Goal: Task Accomplishment & Management: Complete application form

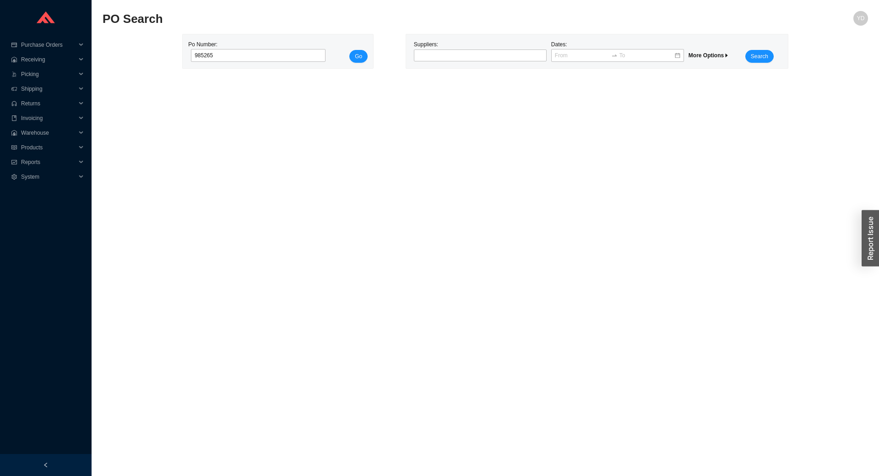
type input "985265"
click button "Go" at bounding box center [358, 56] width 18 height 13
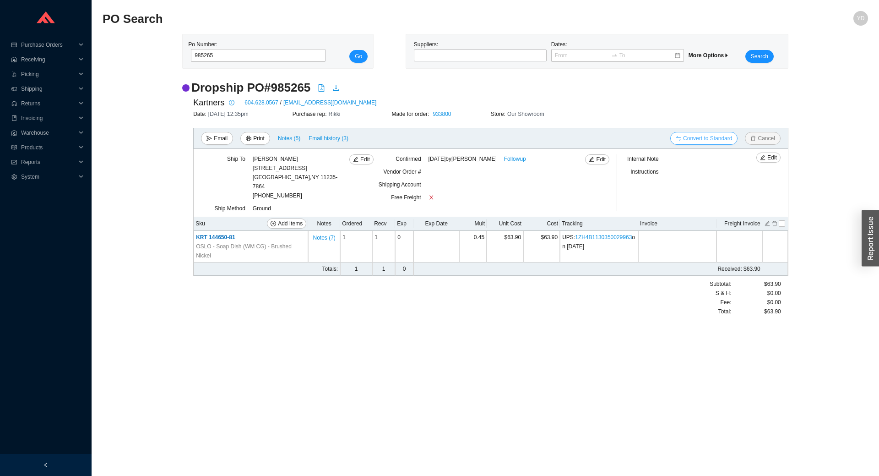
click at [717, 142] on span "Convert to Standard" at bounding box center [707, 138] width 49 height 9
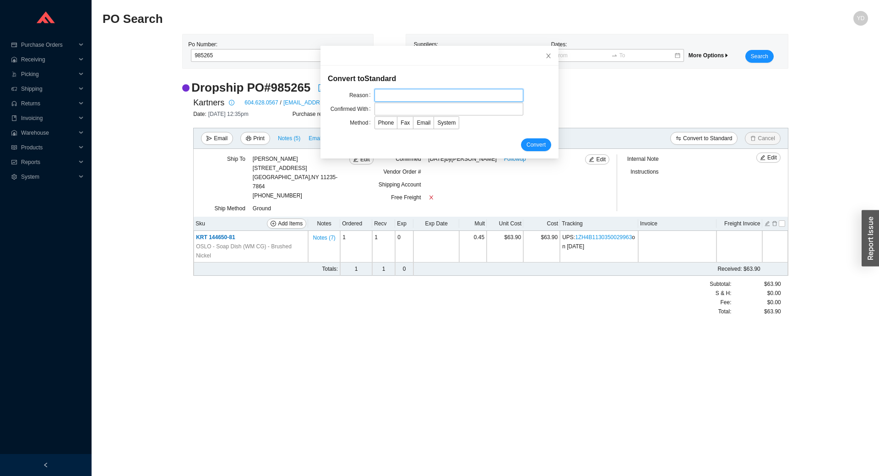
click at [444, 97] on input "text" at bounding box center [448, 95] width 149 height 13
drag, startPoint x: 394, startPoint y: 95, endPoint x: 324, endPoint y: 103, distance: 70.1
click at [328, 103] on form "Convert to Standard Reason back to warehouse Confirmed With Method Phone Fax Em…" at bounding box center [439, 112] width 223 height 78
type input "warehouse"
click at [404, 109] on input "text" at bounding box center [448, 109] width 149 height 13
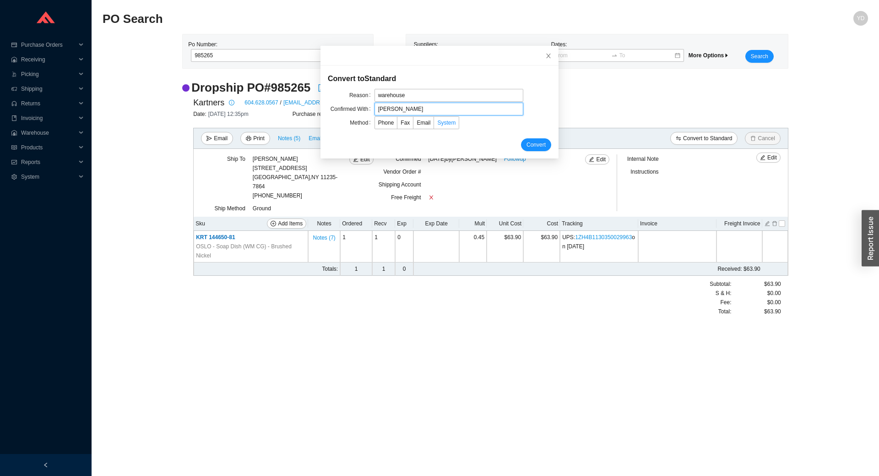
type input "yossi"
click at [449, 123] on label "System" at bounding box center [446, 122] width 25 height 13
click at [434, 124] on input "System" at bounding box center [434, 124] width 0 height 0
click at [534, 148] on span "Convert" at bounding box center [535, 144] width 19 height 9
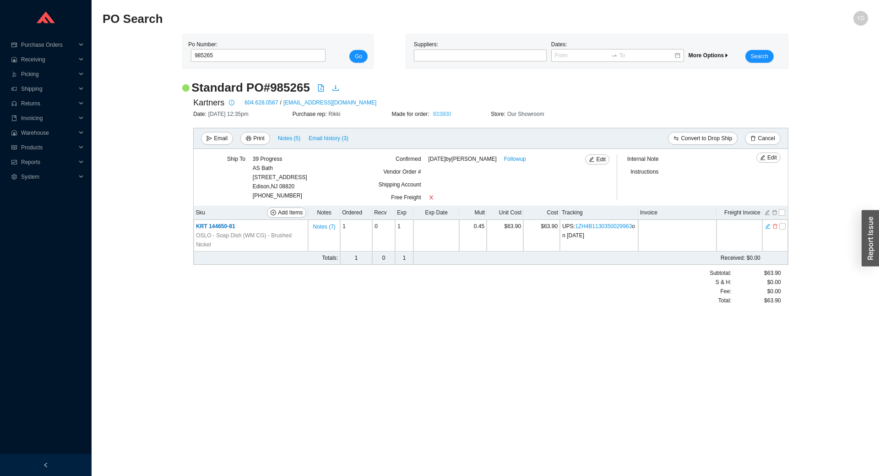
click at [441, 114] on link "933800" at bounding box center [441, 114] width 18 height 6
click at [443, 112] on link "933800" at bounding box center [441, 114] width 18 height 6
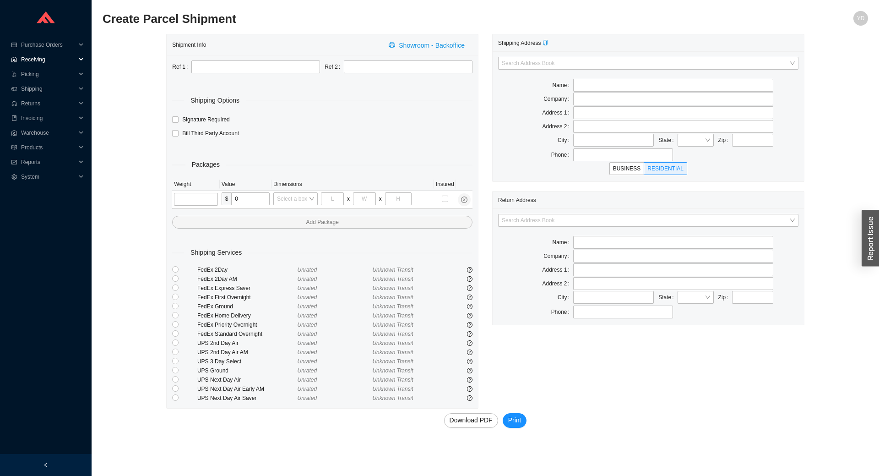
click at [49, 63] on span "Receiving" at bounding box center [48, 59] width 55 height 15
click at [67, 90] on link "Confirm Receiving" at bounding box center [44, 89] width 45 height 6
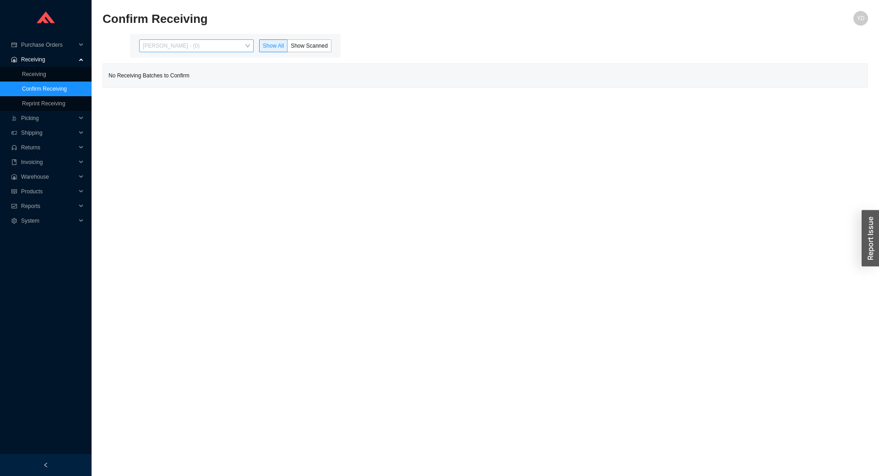
click at [238, 48] on span "Yitzi Dreyfuss - (0)" at bounding box center [196, 46] width 107 height 12
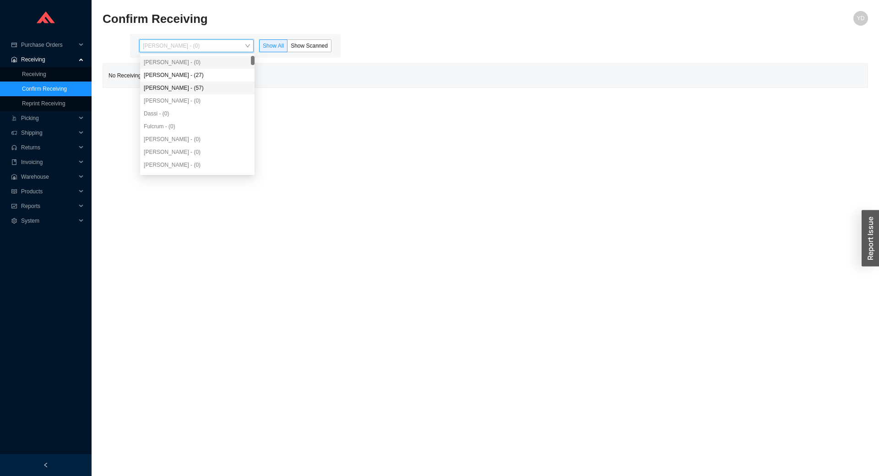
click at [206, 92] on div "Yossi Siff - (57)" at bounding box center [197, 88] width 107 height 8
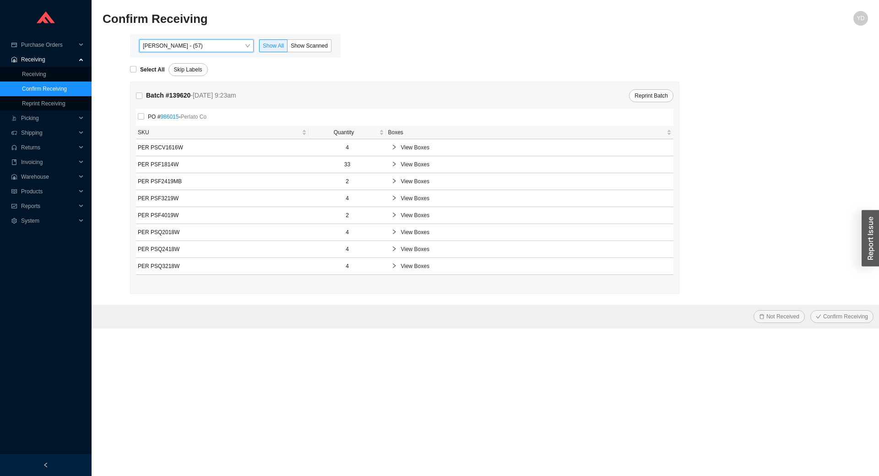
click at [202, 45] on span "Yossi Siff - (57)" at bounding box center [196, 46] width 107 height 12
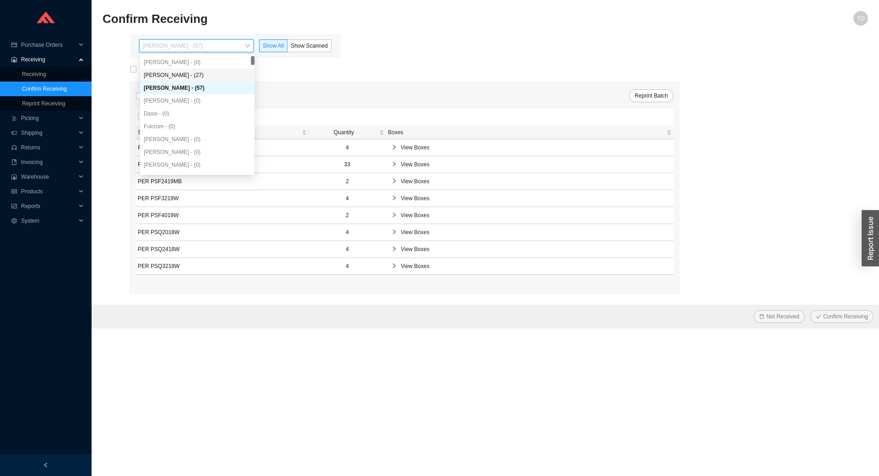
click at [199, 76] on div "Angel Negron - (27)" at bounding box center [197, 75] width 107 height 8
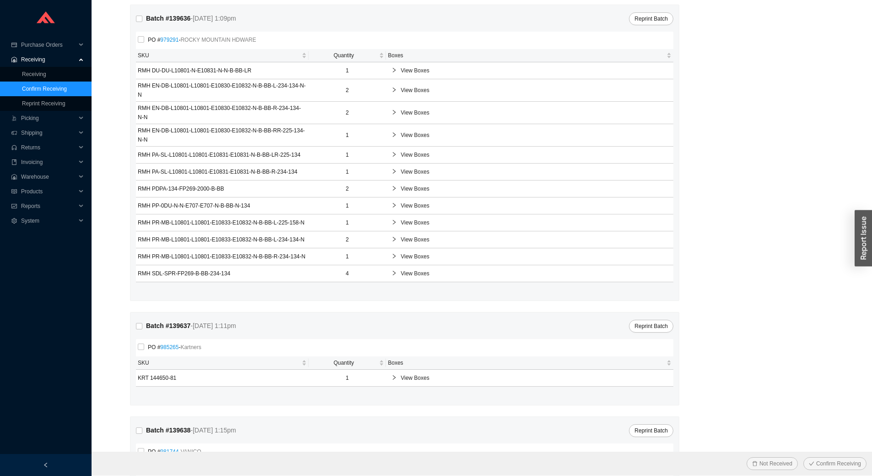
scroll to position [366, 0]
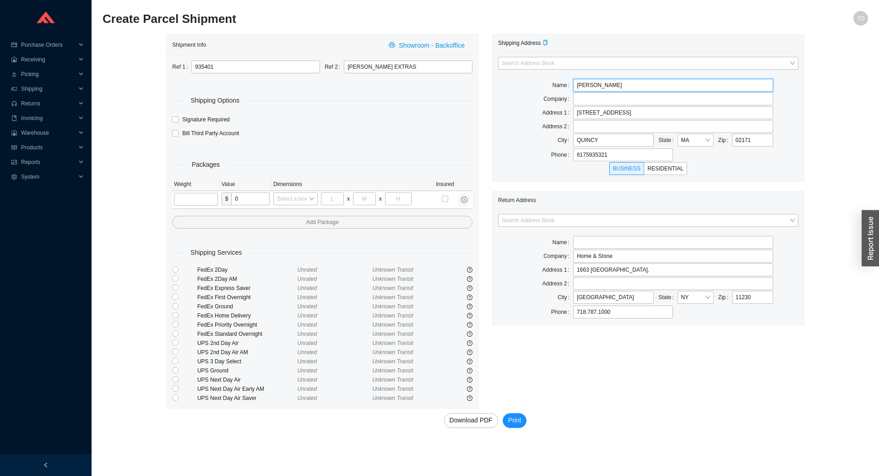
click at [597, 87] on input "Gerard Kiley" at bounding box center [673, 85] width 200 height 13
click at [596, 87] on input "Gerard Kiley" at bounding box center [673, 85] width 200 height 13
click at [595, 87] on input "Gerard Kiley" at bounding box center [673, 85] width 200 height 13
paste input "Owen Breitner"
type input "Owen Breitner"
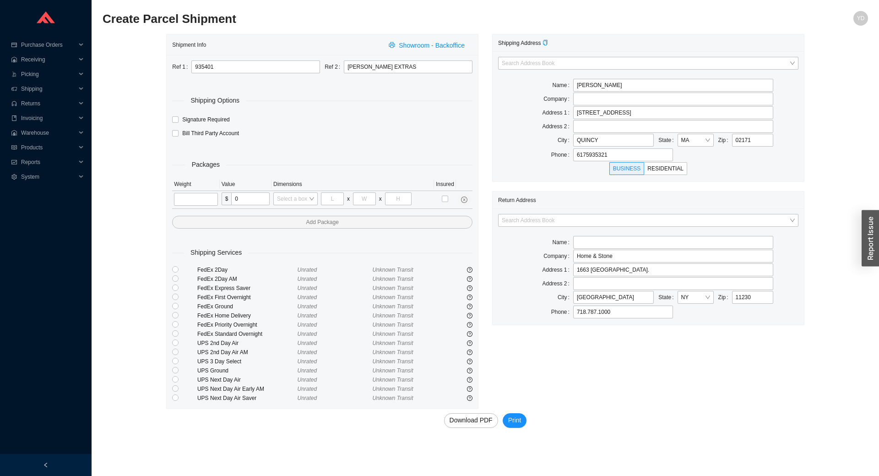
click at [202, 191] on td at bounding box center [195, 200] width 47 height 18
click at [204, 191] on td at bounding box center [195, 200] width 47 height 18
click at [203, 196] on input "tel" at bounding box center [195, 199] width 43 height 13
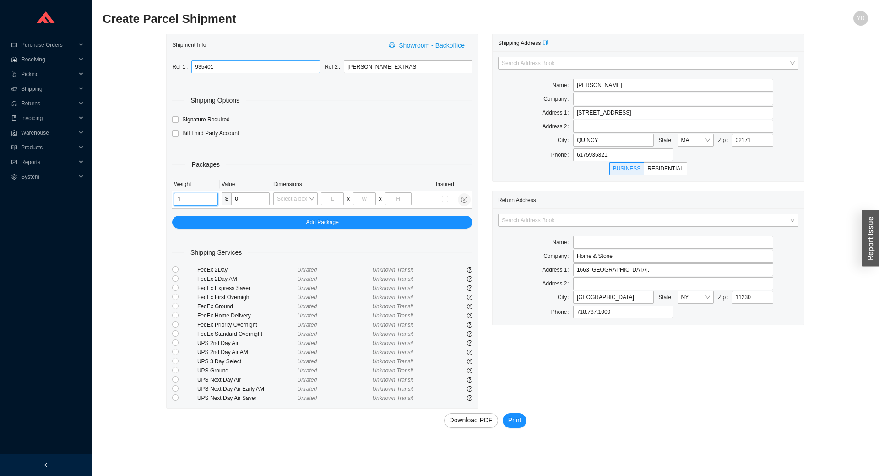
type input "1"
click at [258, 65] on input "935401" at bounding box center [255, 66] width 129 height 13
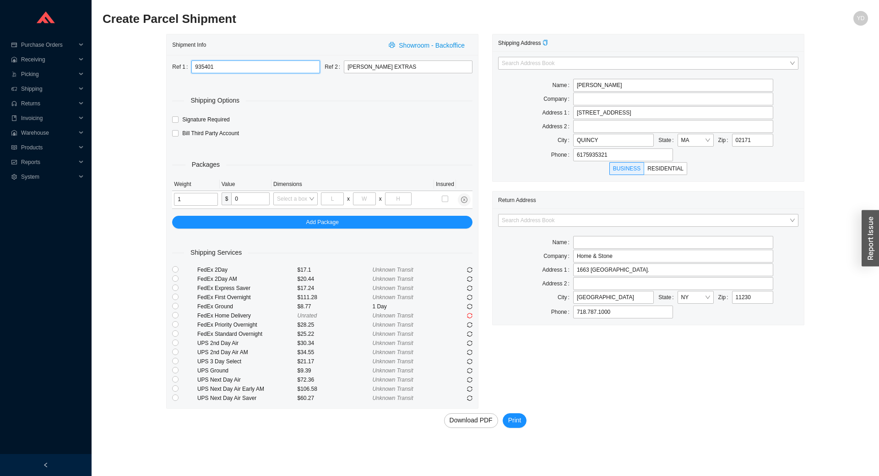
click at [258, 65] on input "935401" at bounding box center [255, 66] width 129 height 13
type input "Set Screw"
click at [175, 369] on input "radio" at bounding box center [175, 370] width 6 height 6
radio input "true"
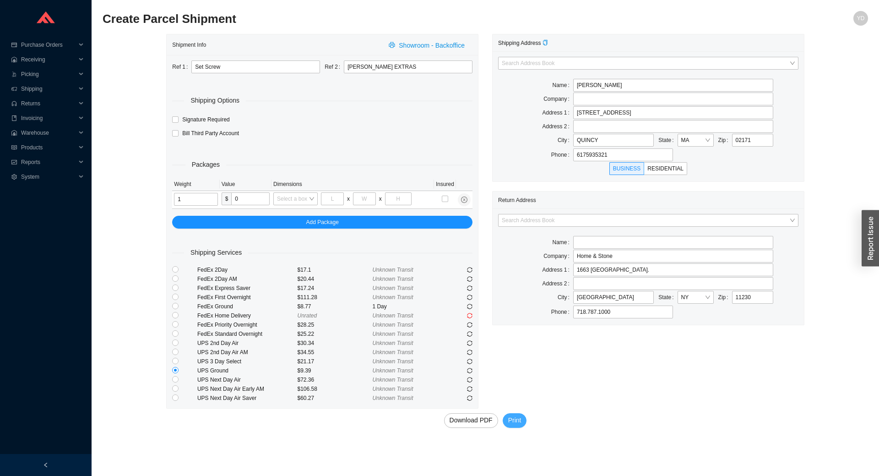
click at [508, 416] on span "Print" at bounding box center [514, 420] width 13 height 11
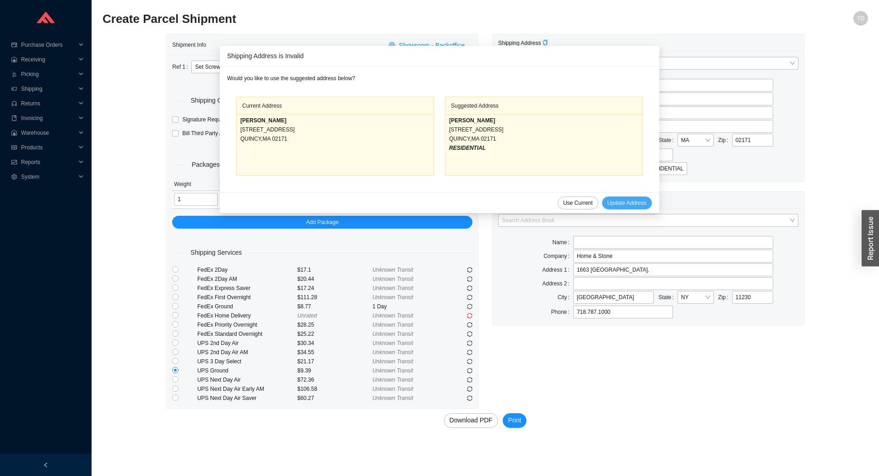
click at [617, 202] on span "Update Address" at bounding box center [626, 202] width 39 height 9
type input "OWEN BREITNER"
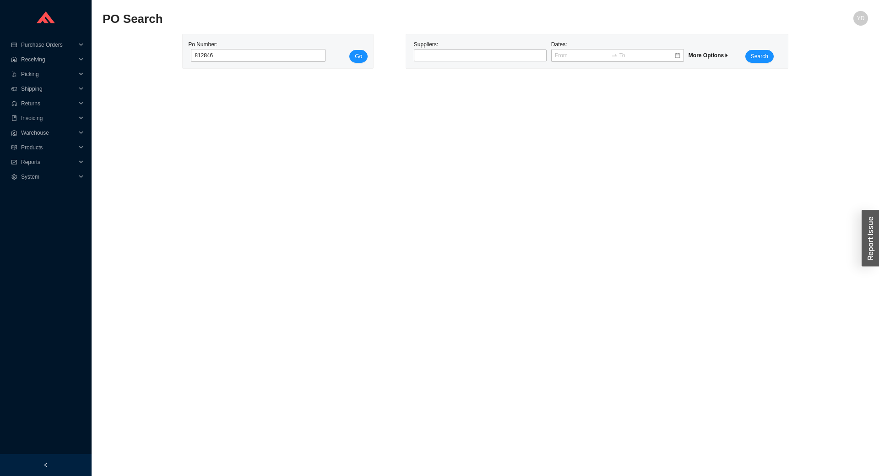
type input "812846"
click button "Go" at bounding box center [358, 56] width 18 height 13
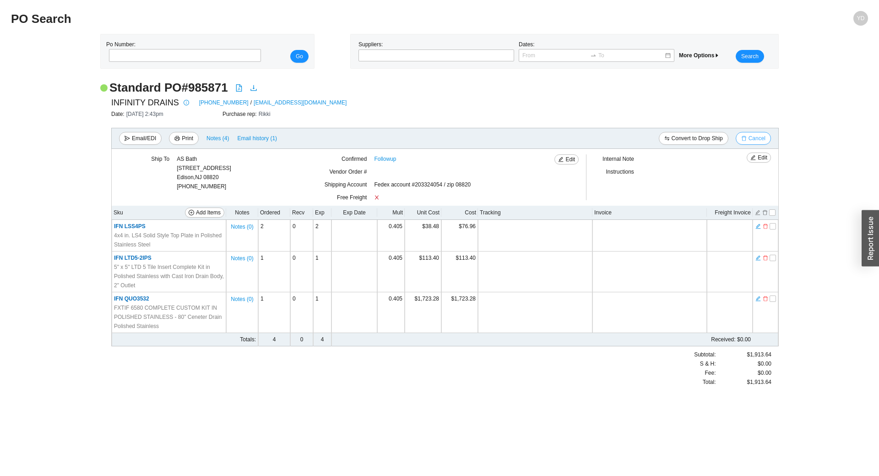
click at [758, 138] on span "Cancel" at bounding box center [756, 138] width 17 height 9
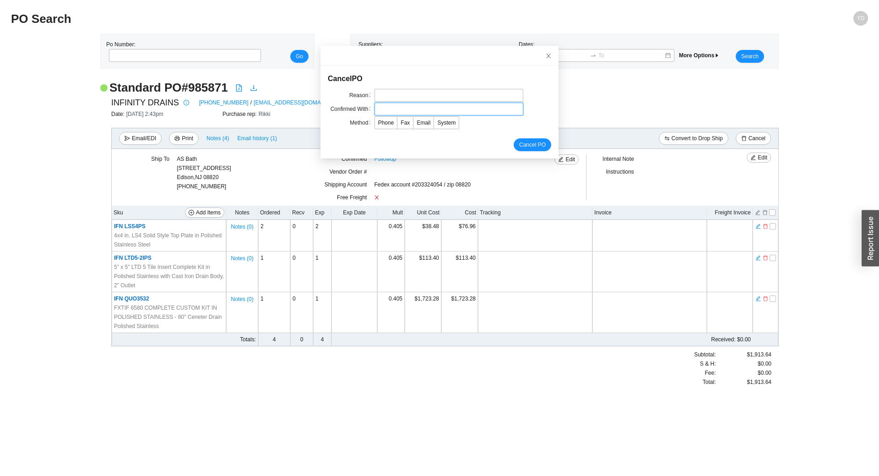
click at [434, 106] on input "text" at bounding box center [448, 109] width 149 height 13
click at [435, 103] on input "text" at bounding box center [448, 109] width 149 height 13
click at [438, 97] on input "text" at bounding box center [448, 95] width 149 height 13
type input "cc"
click at [419, 104] on input "text" at bounding box center [448, 109] width 149 height 13
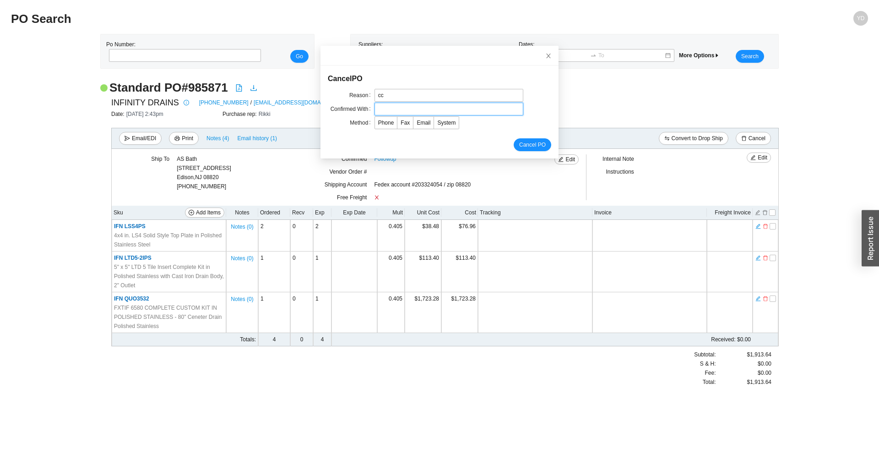
type input "rachelli"
click at [444, 121] on span "System" at bounding box center [446, 122] width 18 height 6
click at [434, 124] on input "System" at bounding box center [434, 124] width 0 height 0
click at [526, 144] on span "Cancel PO" at bounding box center [532, 144] width 27 height 9
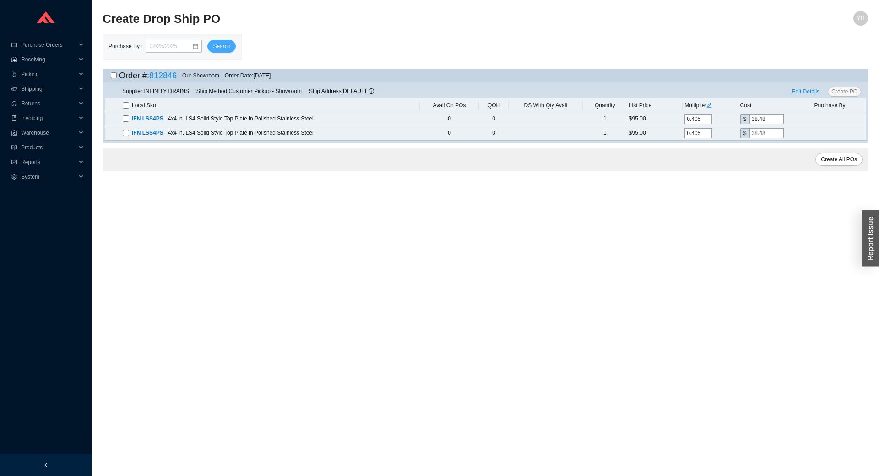
click at [222, 46] on span "Search" at bounding box center [221, 46] width 17 height 9
click at [111, 76] on input "checkbox" at bounding box center [114, 75] width 6 height 6
checkbox input "true"
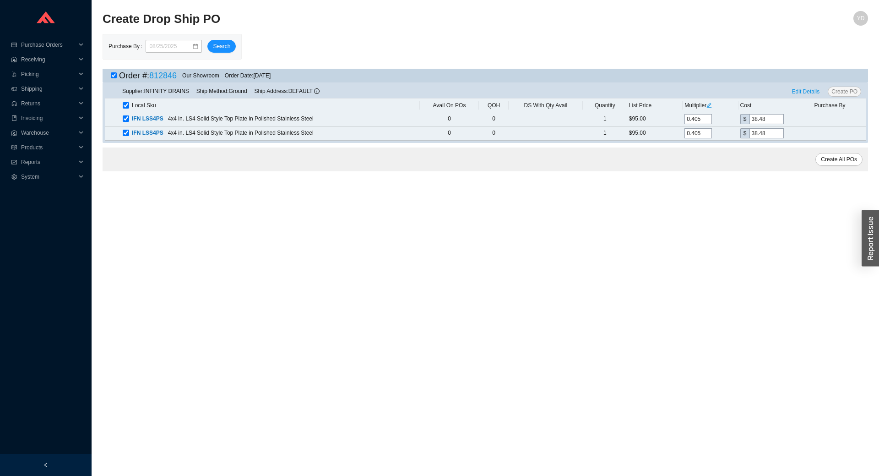
checkbox input "true"
click at [812, 88] on span "Edit Details" at bounding box center [806, 91] width 28 height 9
select select "1"
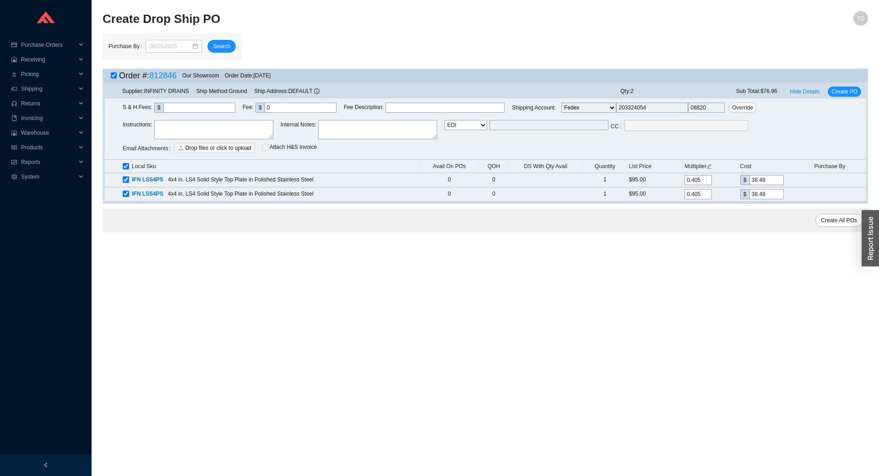
click at [479, 124] on select "Email Email Buyer EDI Do Not Send" at bounding box center [465, 125] width 43 height 10
select select "4"
click at [444, 120] on select "Email Email Buyer EDI Do Not Send" at bounding box center [465, 125] width 43 height 10
click at [523, 127] on input "[EMAIL_ADDRESS][DOMAIN_NAME]" at bounding box center [548, 125] width 119 height 10
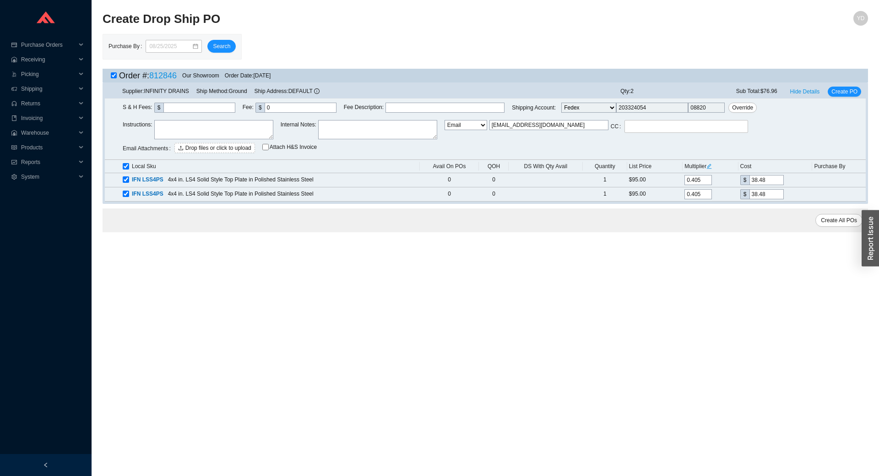
click at [523, 127] on input "[EMAIL_ADDRESS][DOMAIN_NAME]" at bounding box center [548, 125] width 119 height 10
type input "rachellis@homeandstone.com"
click at [853, 91] on span "Create PO" at bounding box center [844, 91] width 26 height 9
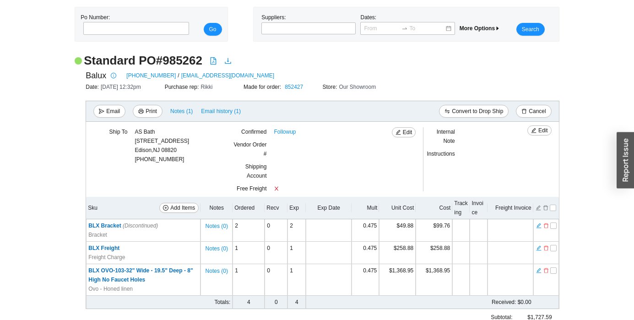
scroll to position [46, 0]
